Goal: Connect with others: Answer question/provide support

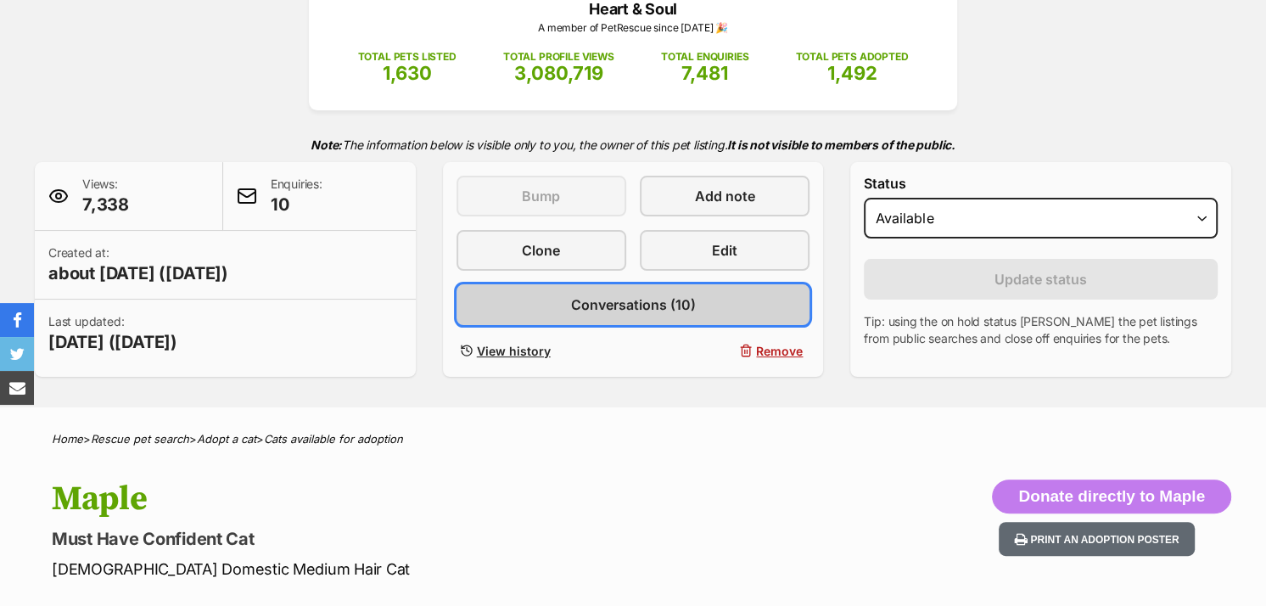
click at [661, 296] on span "Conversations (10)" at bounding box center [632, 304] width 125 height 20
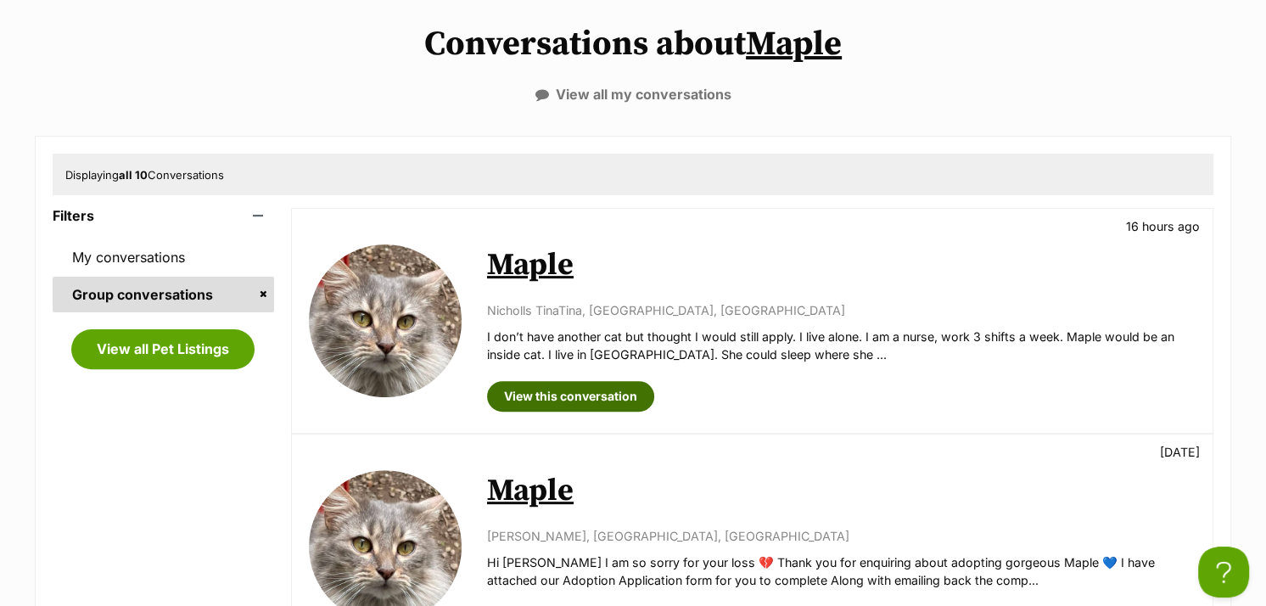
click at [592, 392] on link "View this conversation" at bounding box center [570, 396] width 167 height 31
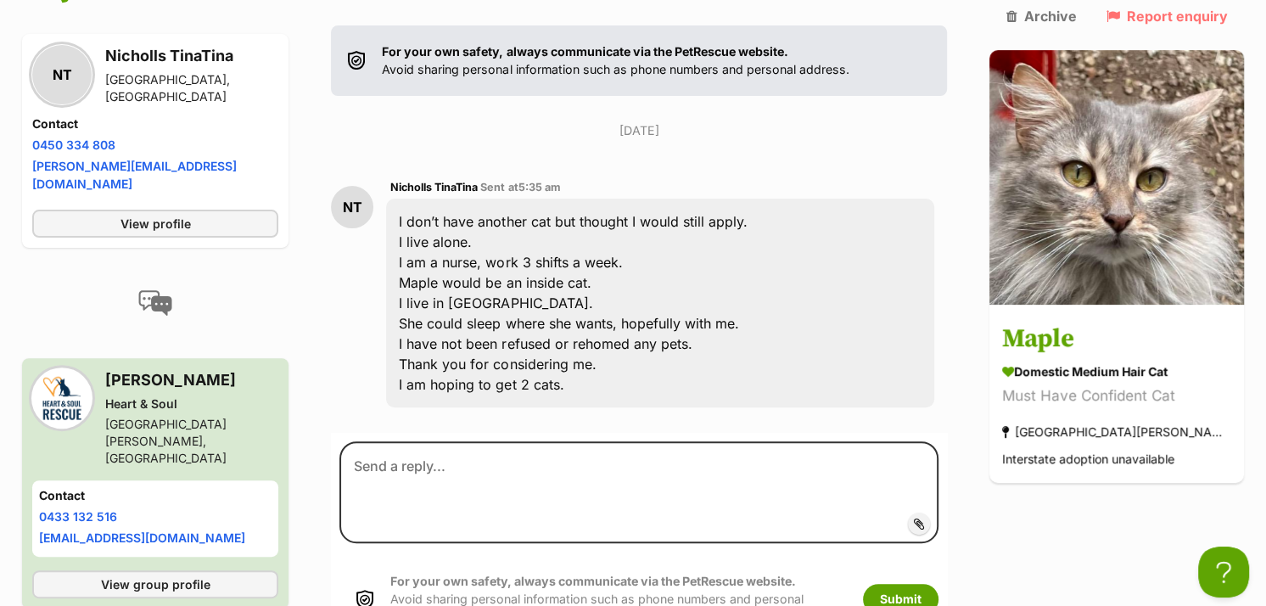
scroll to position [373, 0]
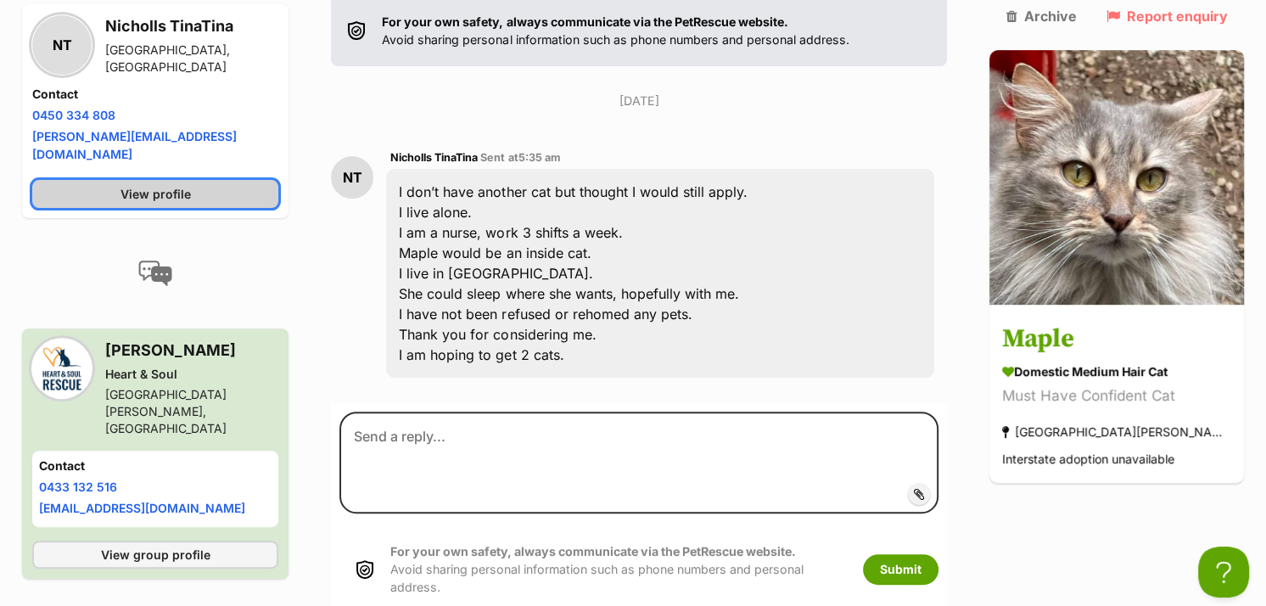
click at [209, 181] on link "View profile" at bounding box center [155, 195] width 246 height 28
